Goal: Information Seeking & Learning: Learn about a topic

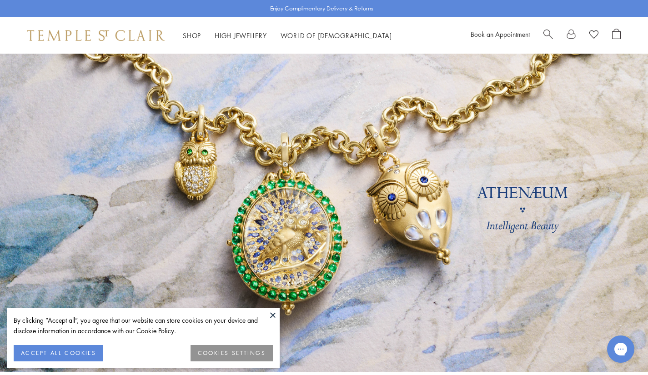
click at [276, 320] on button at bounding box center [273, 315] width 14 height 14
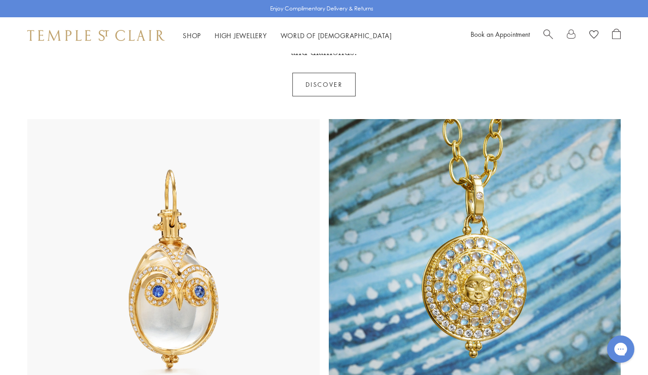
scroll to position [409, 0]
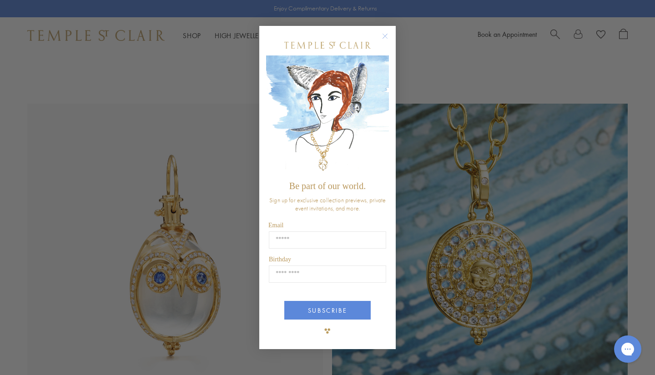
click at [386, 38] on circle "Close dialog" at bounding box center [385, 35] width 11 height 11
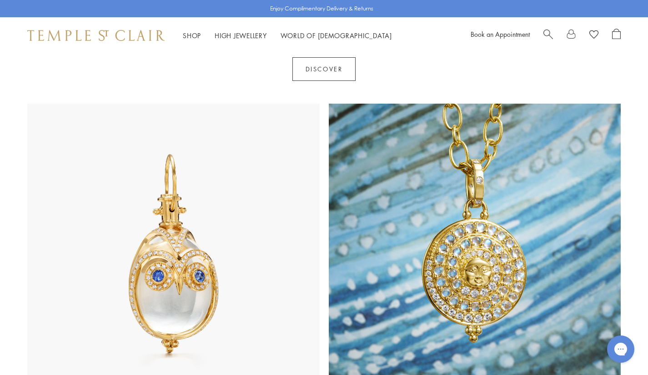
scroll to position [500, 0]
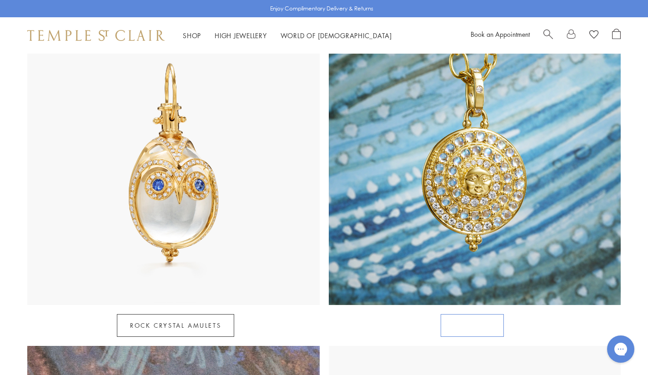
click at [472, 319] on link "Celestial" at bounding box center [472, 325] width 63 height 23
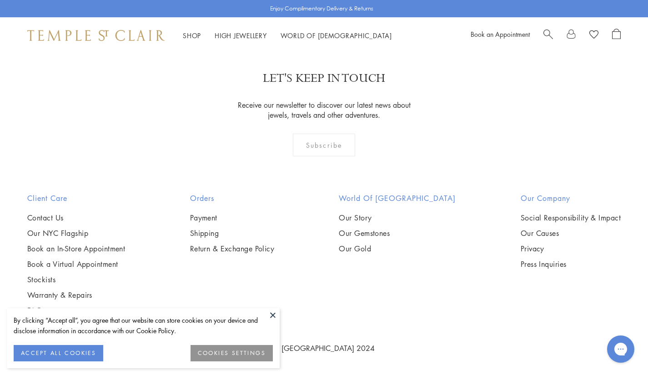
scroll to position [4364, 0]
click at [269, 314] on button at bounding box center [273, 315] width 14 height 14
click at [0, 0] on img at bounding box center [0, 0] width 0 height 0
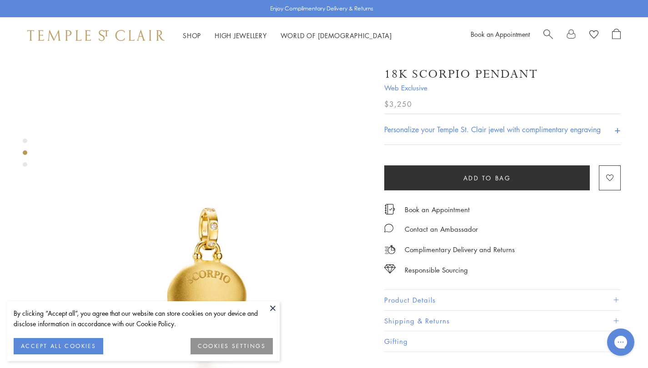
scroll to position [318, 0]
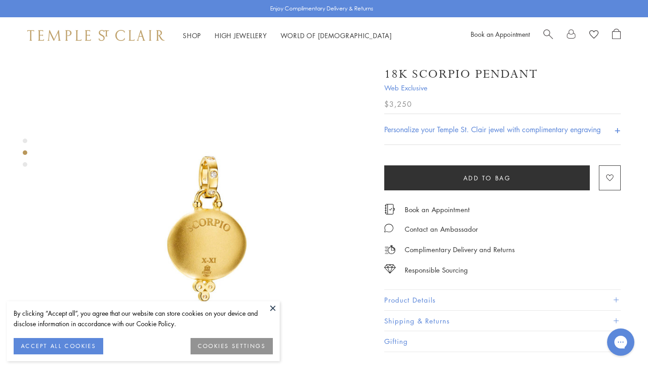
click at [276, 306] on button at bounding box center [273, 308] width 14 height 14
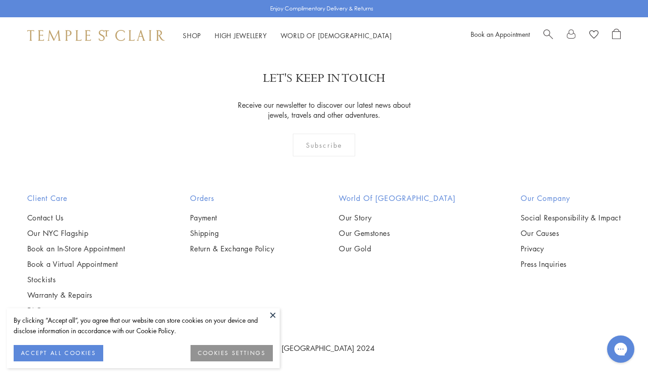
scroll to position [4364, 0]
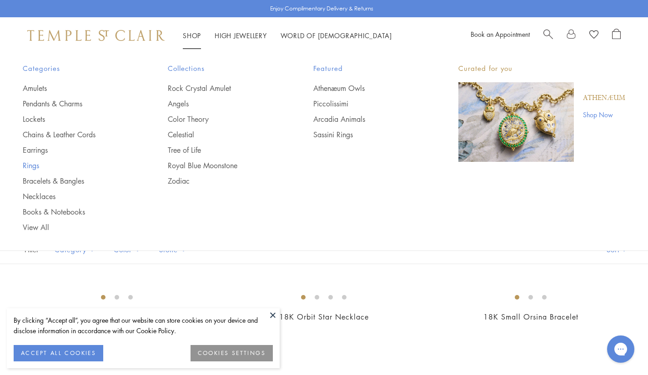
click at [29, 162] on link "Rings" at bounding box center [77, 165] width 109 height 10
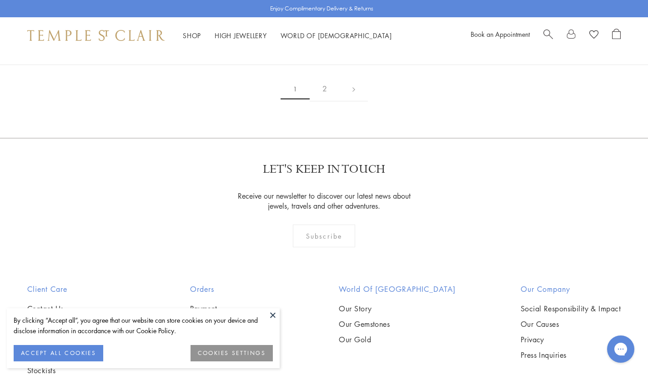
scroll to position [1318, 0]
click at [271, 314] on button at bounding box center [273, 315] width 14 height 14
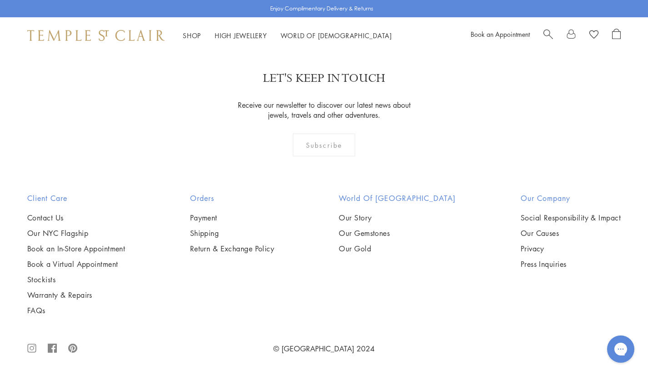
scroll to position [3955, 0]
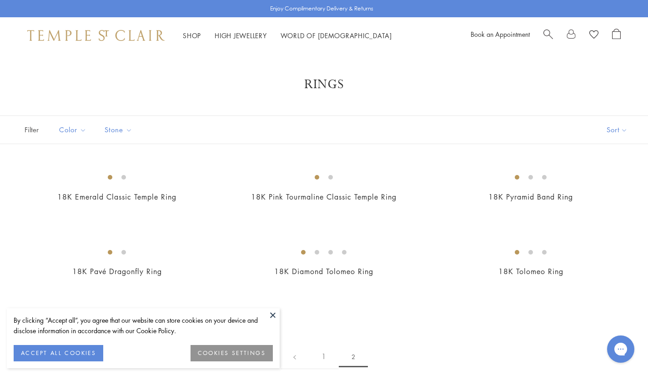
click at [274, 317] on button at bounding box center [273, 315] width 14 height 14
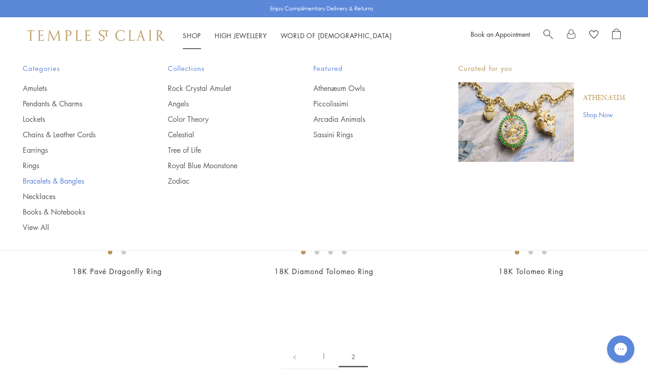
click at [44, 180] on link "Bracelets & Bangles" at bounding box center [77, 181] width 109 height 10
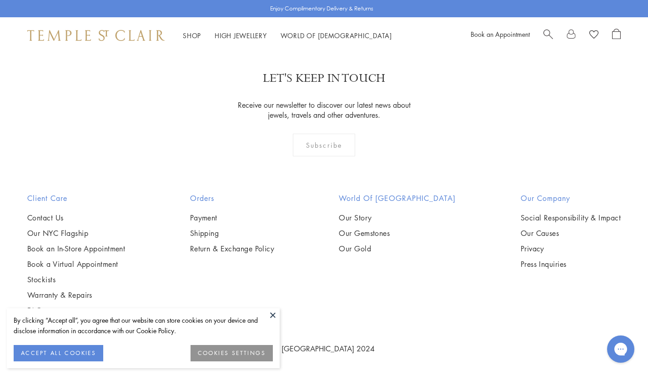
scroll to position [1546, 0]
click at [0, 0] on img at bounding box center [0, 0] width 0 height 0
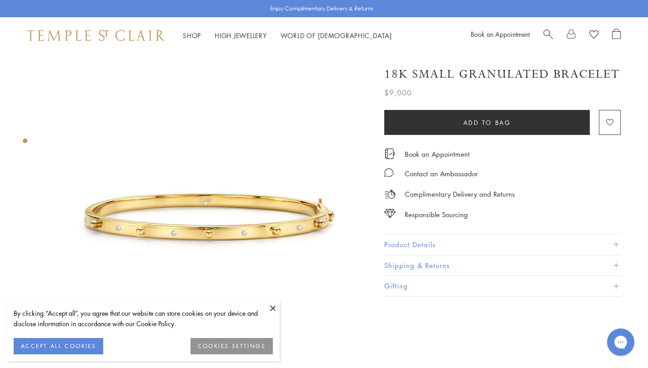
click at [274, 306] on button at bounding box center [273, 308] width 14 height 14
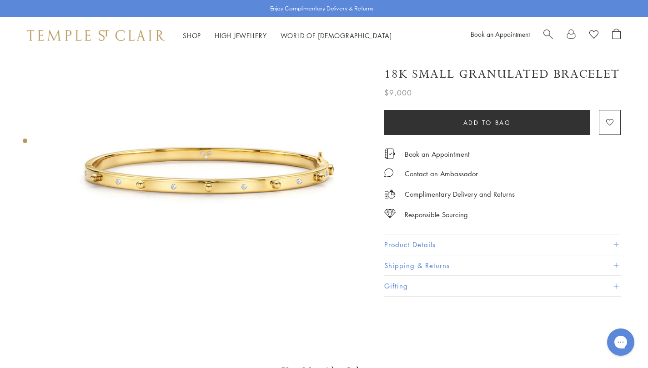
scroll to position [45, 0]
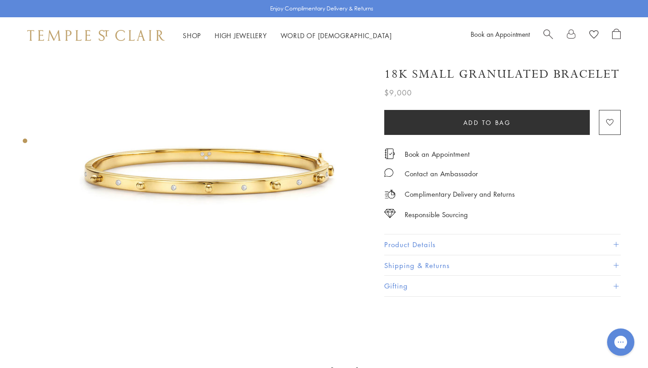
click at [250, 175] on img at bounding box center [207, 170] width 325 height 325
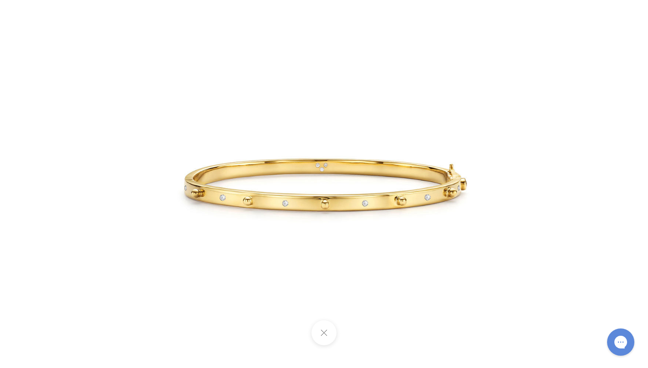
click at [329, 332] on button at bounding box center [323, 332] width 25 height 25
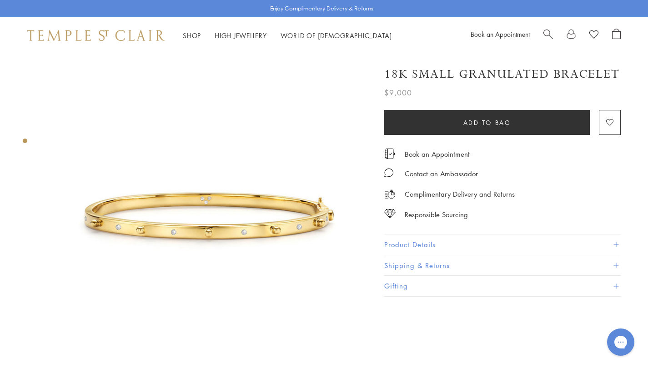
scroll to position [0, 0]
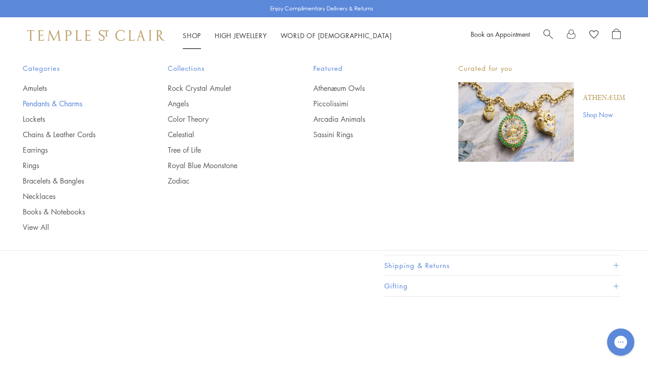
click at [33, 105] on link "Pendants & Charms" at bounding box center [77, 104] width 109 height 10
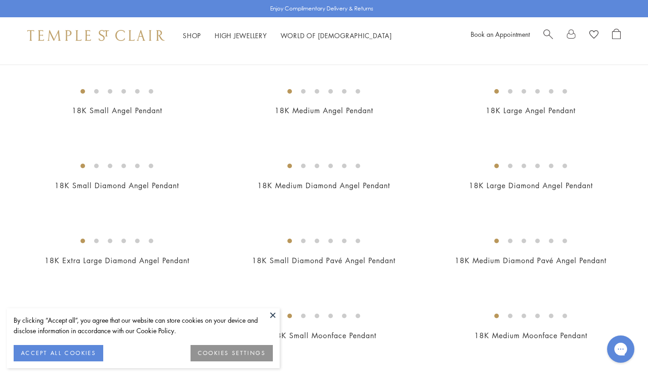
scroll to position [455, 0]
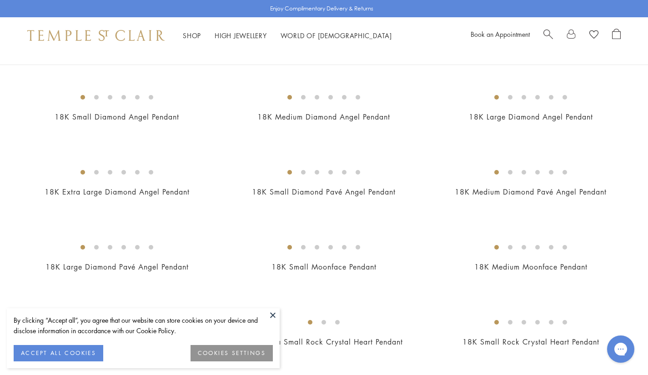
click at [273, 313] on button at bounding box center [273, 315] width 14 height 14
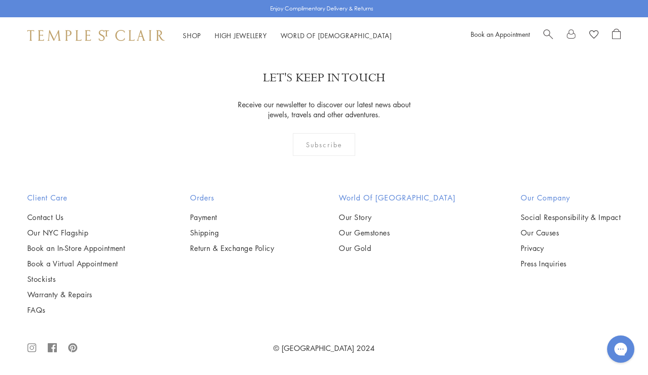
scroll to position [5455, 0]
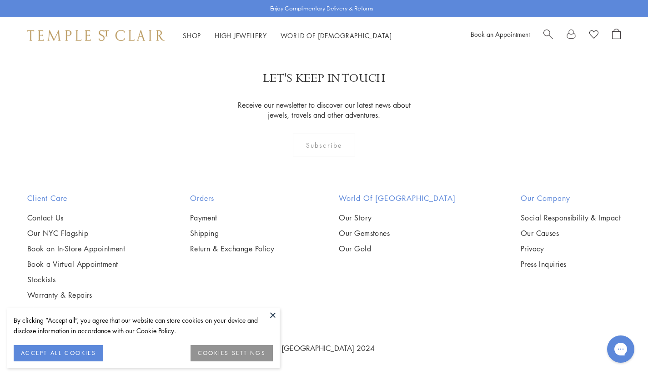
scroll to position [4637, 0]
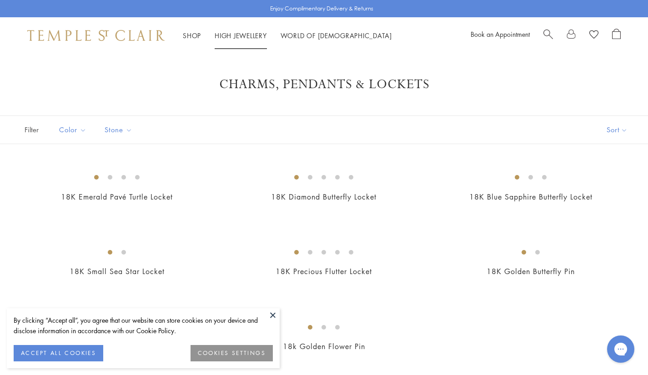
click at [260, 37] on link "High Jewellery High Jewellery" at bounding box center [241, 35] width 52 height 9
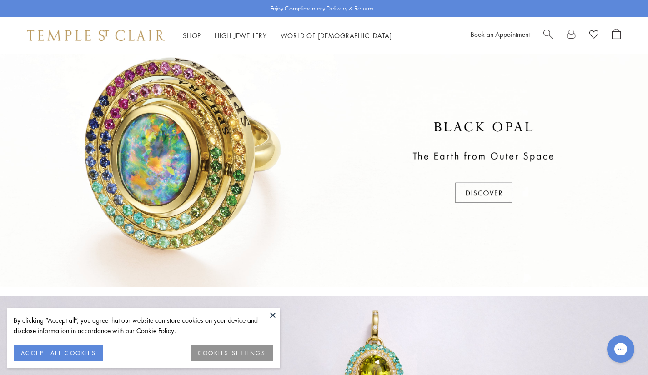
scroll to position [227, 0]
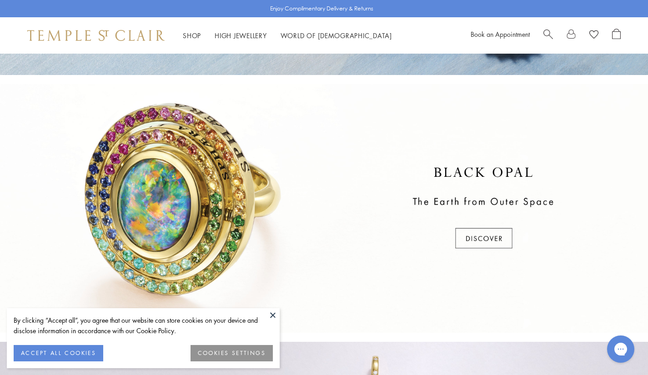
click at [481, 241] on div at bounding box center [324, 208] width 648 height 249
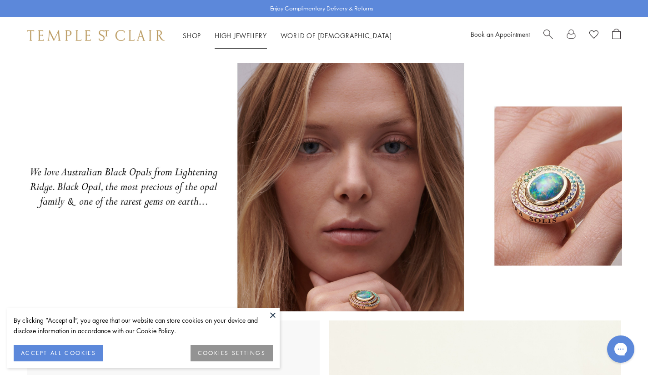
click at [239, 28] on div "Shop Shop Categories Amulets Pendants & Charms Lockets Chains & Leather Cords E…" at bounding box center [324, 35] width 648 height 36
click at [244, 40] on li "High Jewellery High Jewellery" at bounding box center [241, 35] width 52 height 11
click at [251, 37] on link "High Jewellery High Jewellery" at bounding box center [241, 35] width 52 height 9
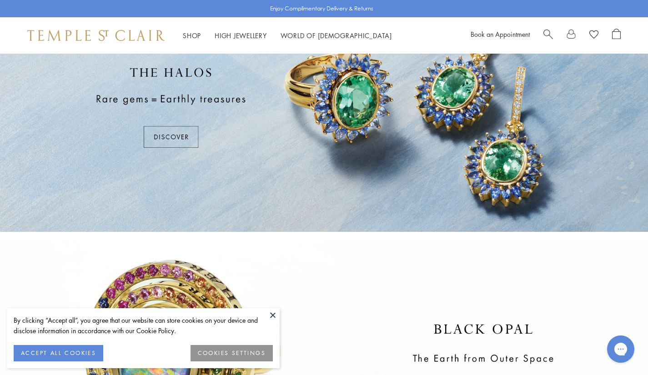
scroll to position [91, 0]
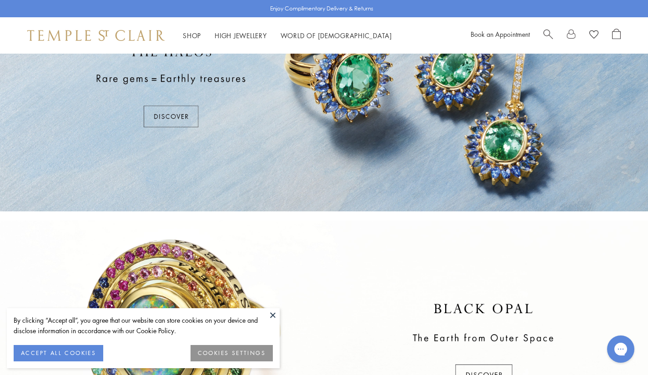
click at [273, 312] on button at bounding box center [273, 315] width 14 height 14
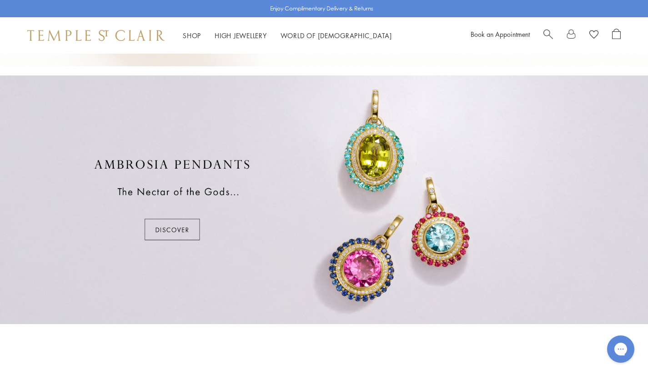
scroll to position [500, 0]
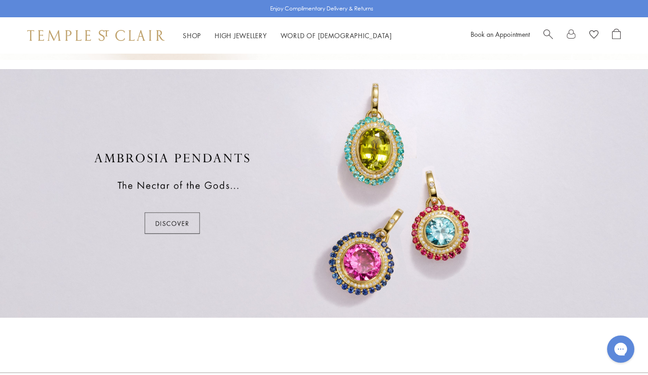
click at [179, 213] on div at bounding box center [324, 193] width 648 height 249
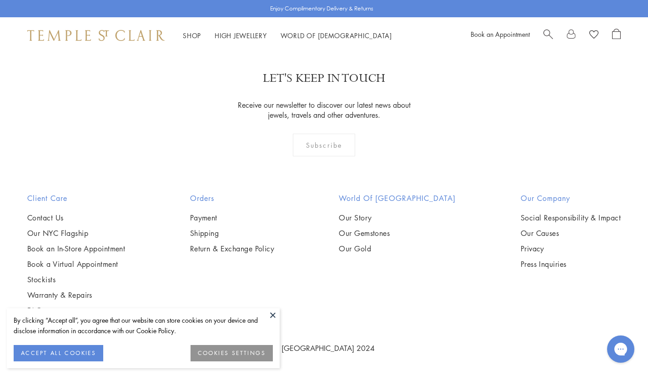
scroll to position [1816, 0]
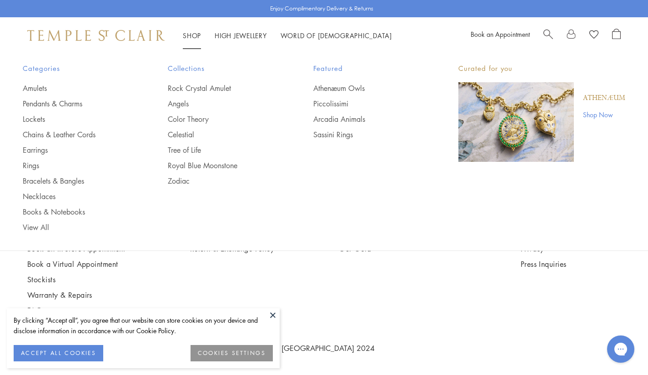
click at [191, 36] on link "Shop Shop" at bounding box center [192, 35] width 18 height 9
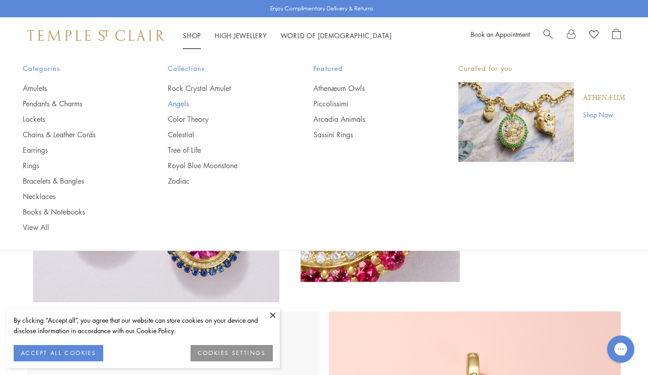
click at [183, 104] on link "Angels" at bounding box center [222, 104] width 109 height 10
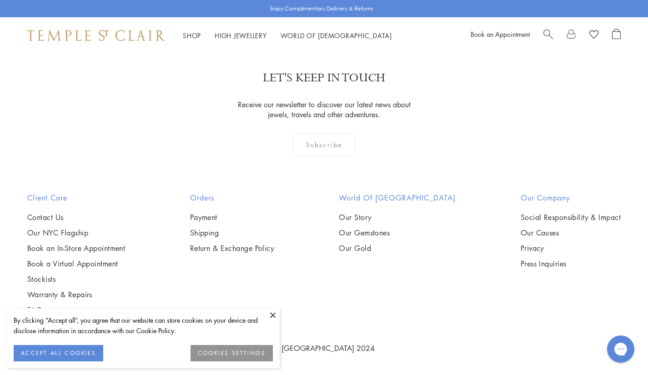
scroll to position [909, 0]
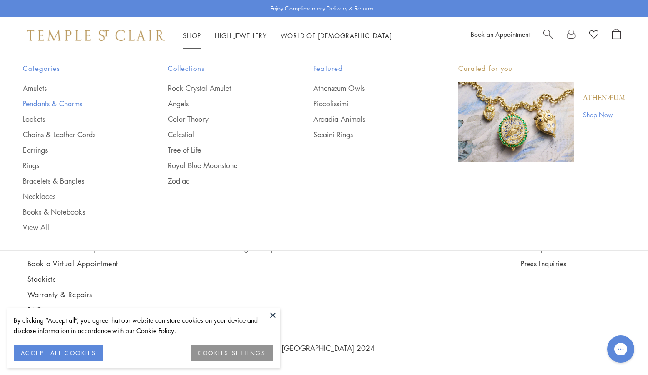
click at [40, 105] on link "Pendants & Charms" at bounding box center [77, 104] width 109 height 10
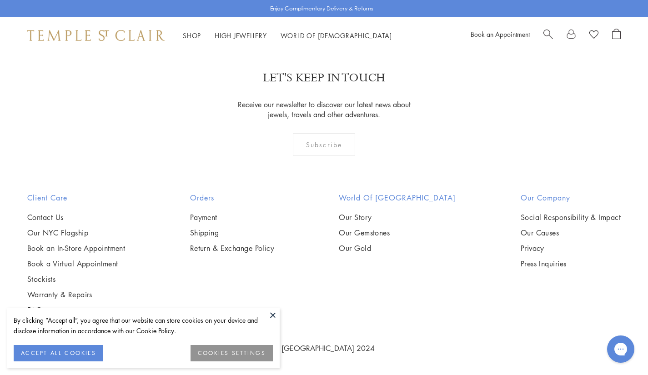
scroll to position [2318, 0]
click at [0, 0] on img at bounding box center [0, 0] width 0 height 0
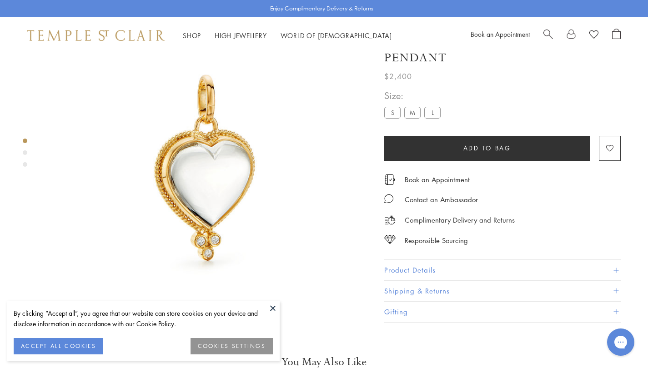
click at [272, 310] on button at bounding box center [273, 308] width 14 height 14
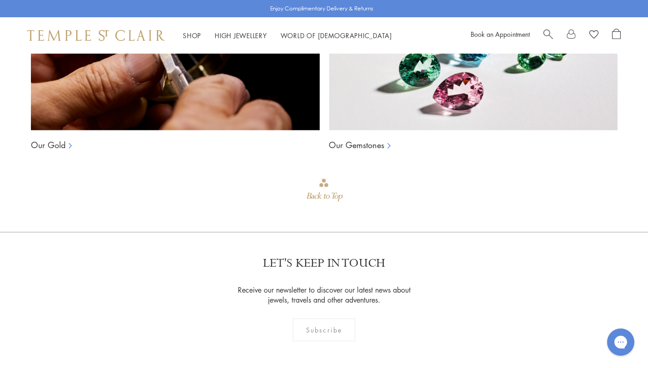
scroll to position [736, 0]
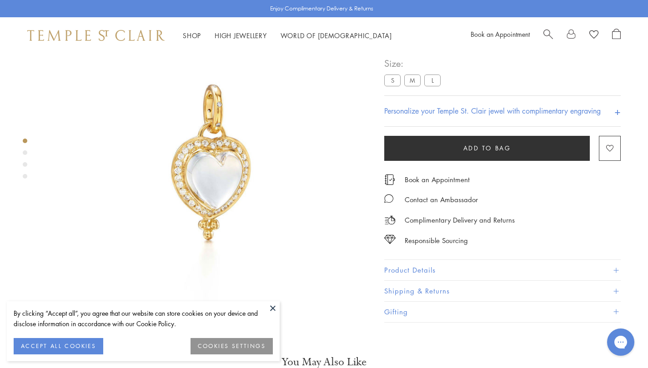
click at [269, 308] on button at bounding box center [273, 308] width 14 height 14
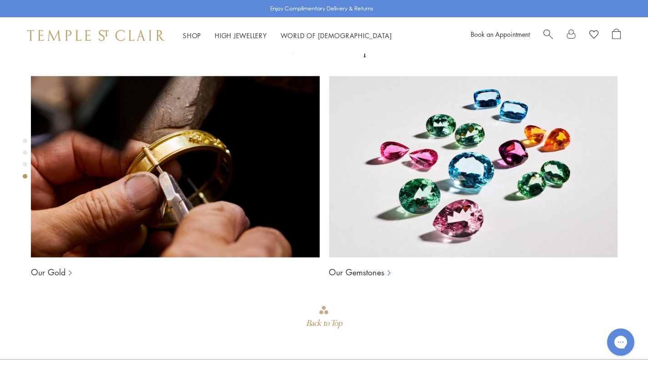
scroll to position [548, 0]
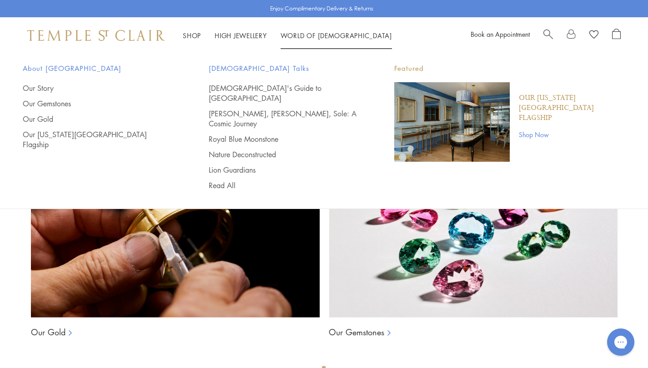
click at [320, 37] on link "World of [GEOGRAPHIC_DATA][DEMOGRAPHIC_DATA]" at bounding box center [335, 35] width 111 height 9
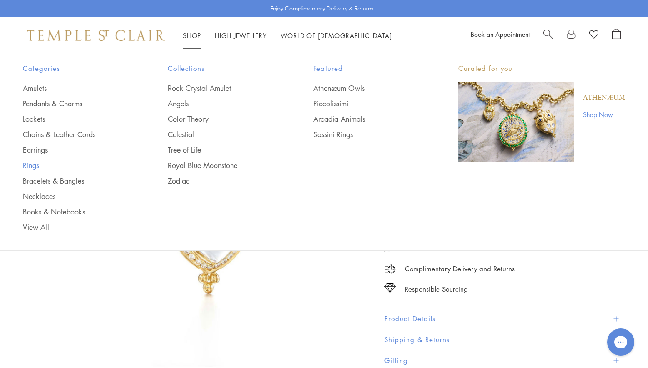
click at [38, 165] on link "Rings" at bounding box center [77, 165] width 109 height 10
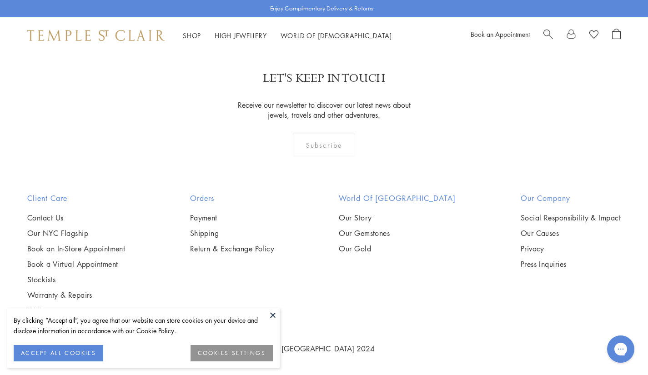
scroll to position [1591, 0]
click at [271, 313] on button at bounding box center [273, 315] width 14 height 14
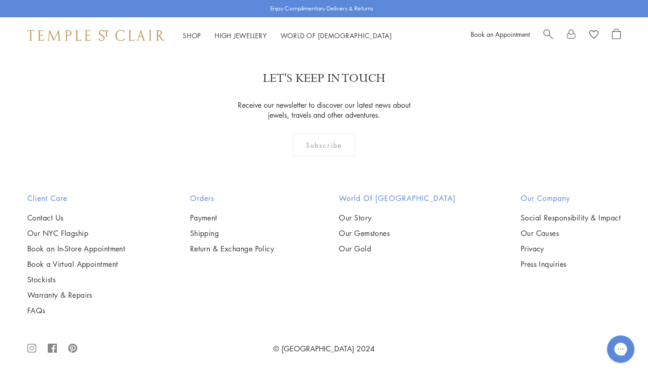
scroll to position [3273, 0]
click at [0, 0] on img at bounding box center [0, 0] width 0 height 0
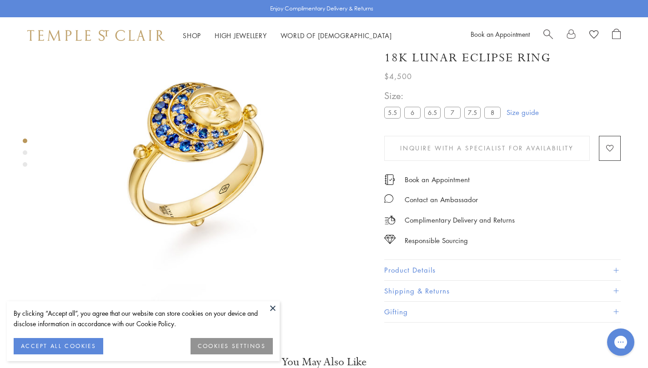
click at [272, 309] on button at bounding box center [273, 308] width 14 height 14
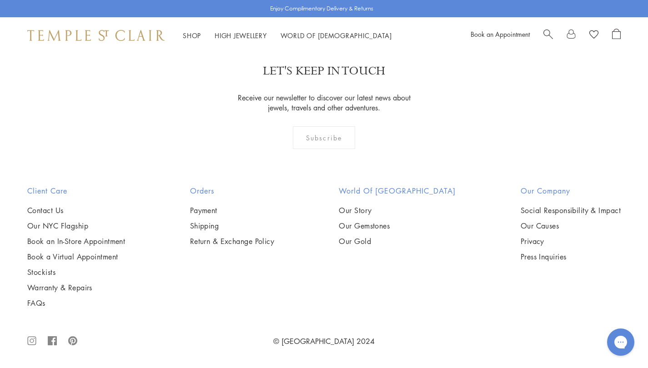
scroll to position [1576, 0]
